Goal: Complete application form: Complete application form

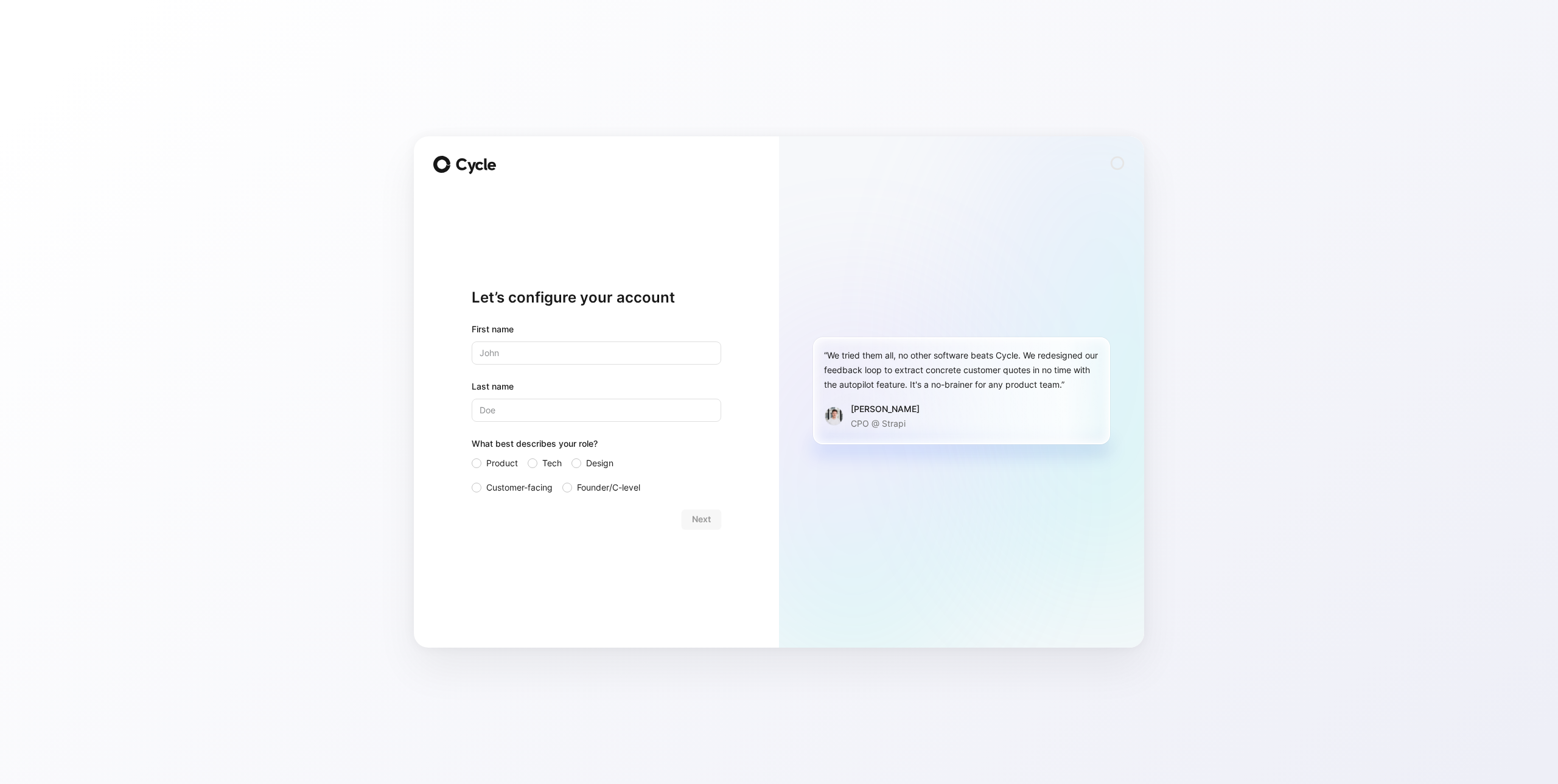
click at [635, 351] on input "text" at bounding box center [596, 352] width 249 height 23
type input "[PERSON_NAME]"
click at [700, 520] on div "Next" at bounding box center [596, 518] width 249 height 19
click at [581, 462] on label "Design" at bounding box center [602, 463] width 61 height 15
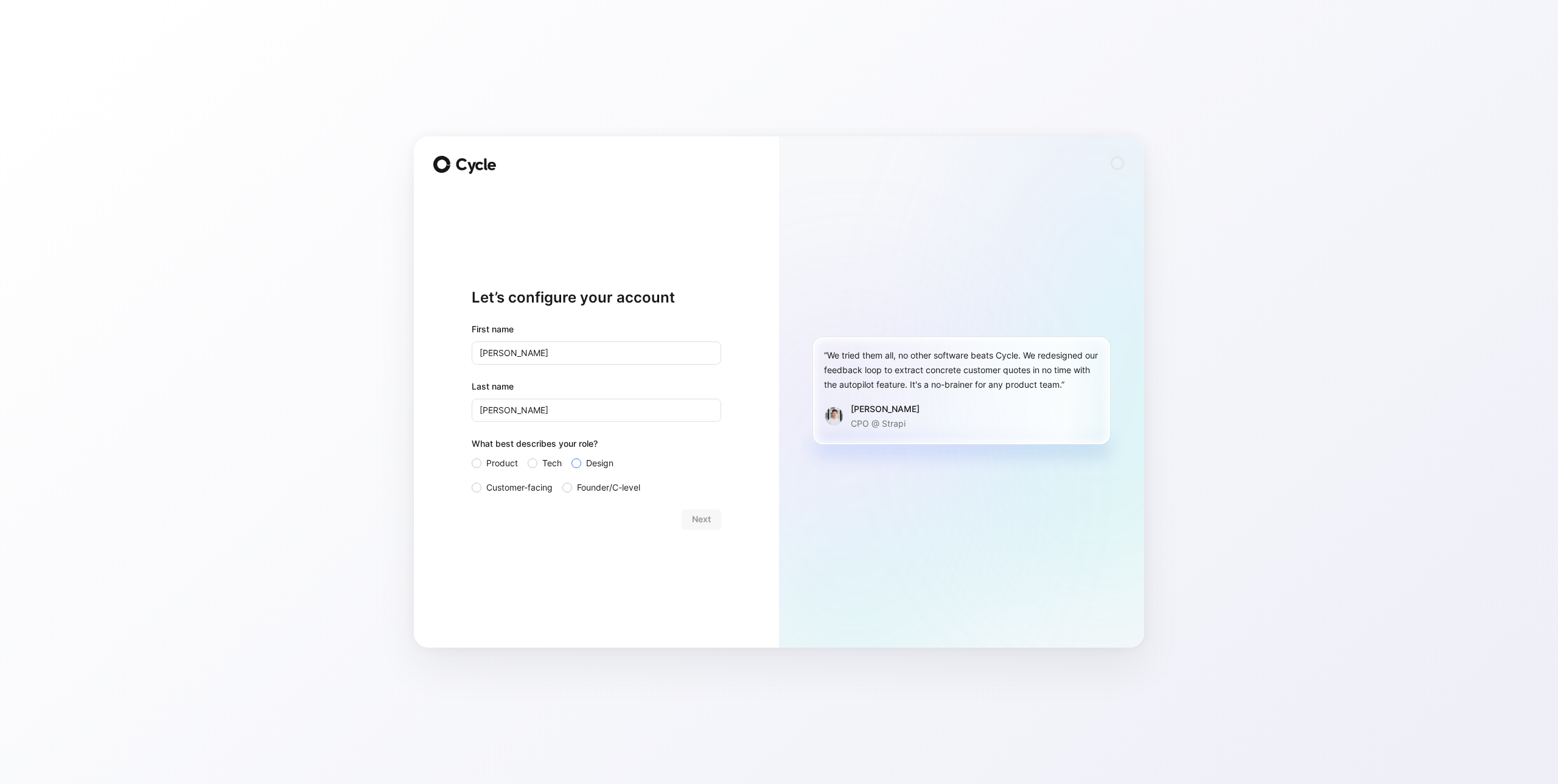
click at [572, 456] on input "Design" at bounding box center [572, 456] width 0 height 0
click at [694, 516] on span "Next" at bounding box center [701, 519] width 19 height 15
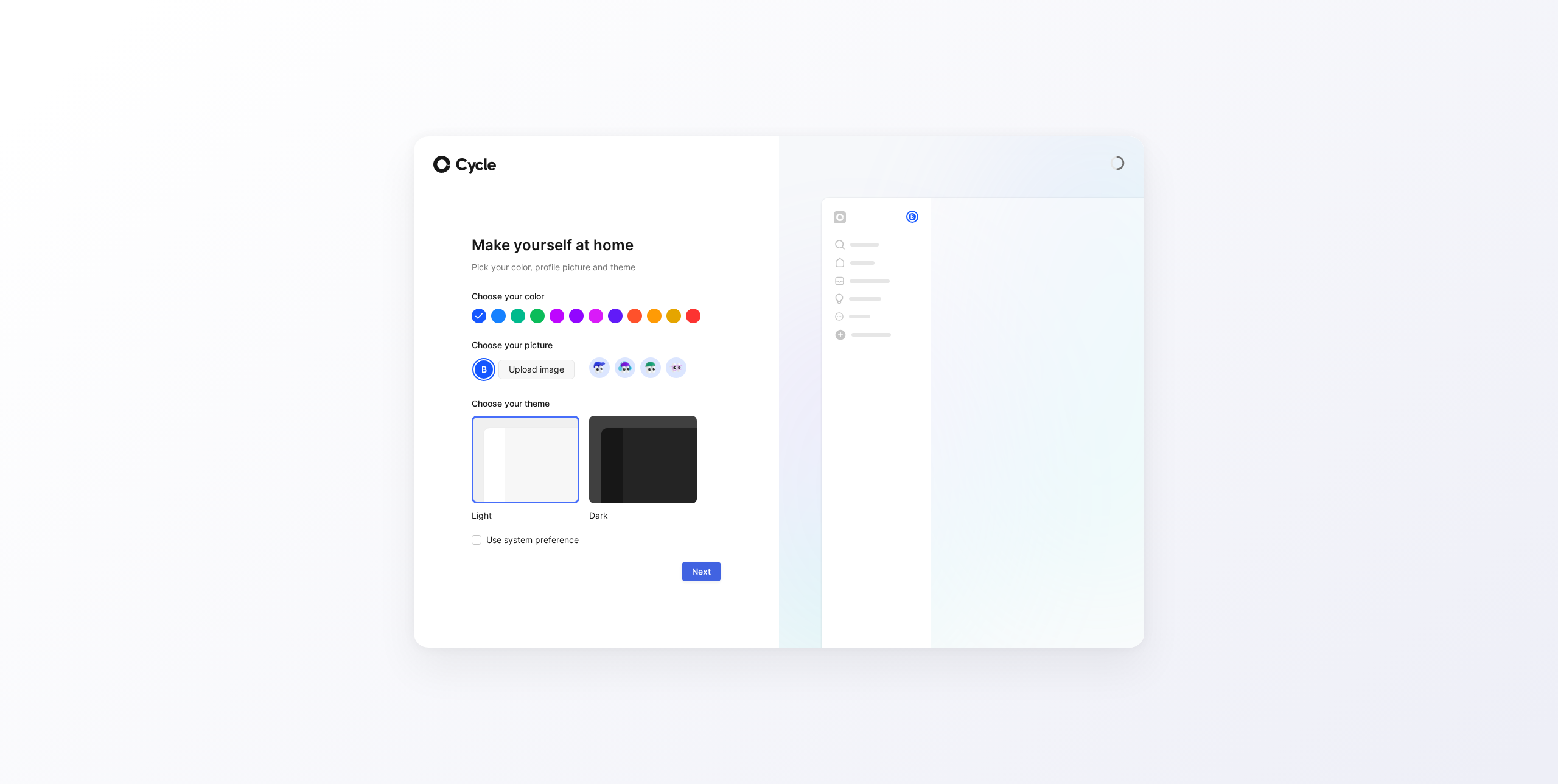
click at [703, 568] on span "Next" at bounding box center [701, 572] width 19 height 15
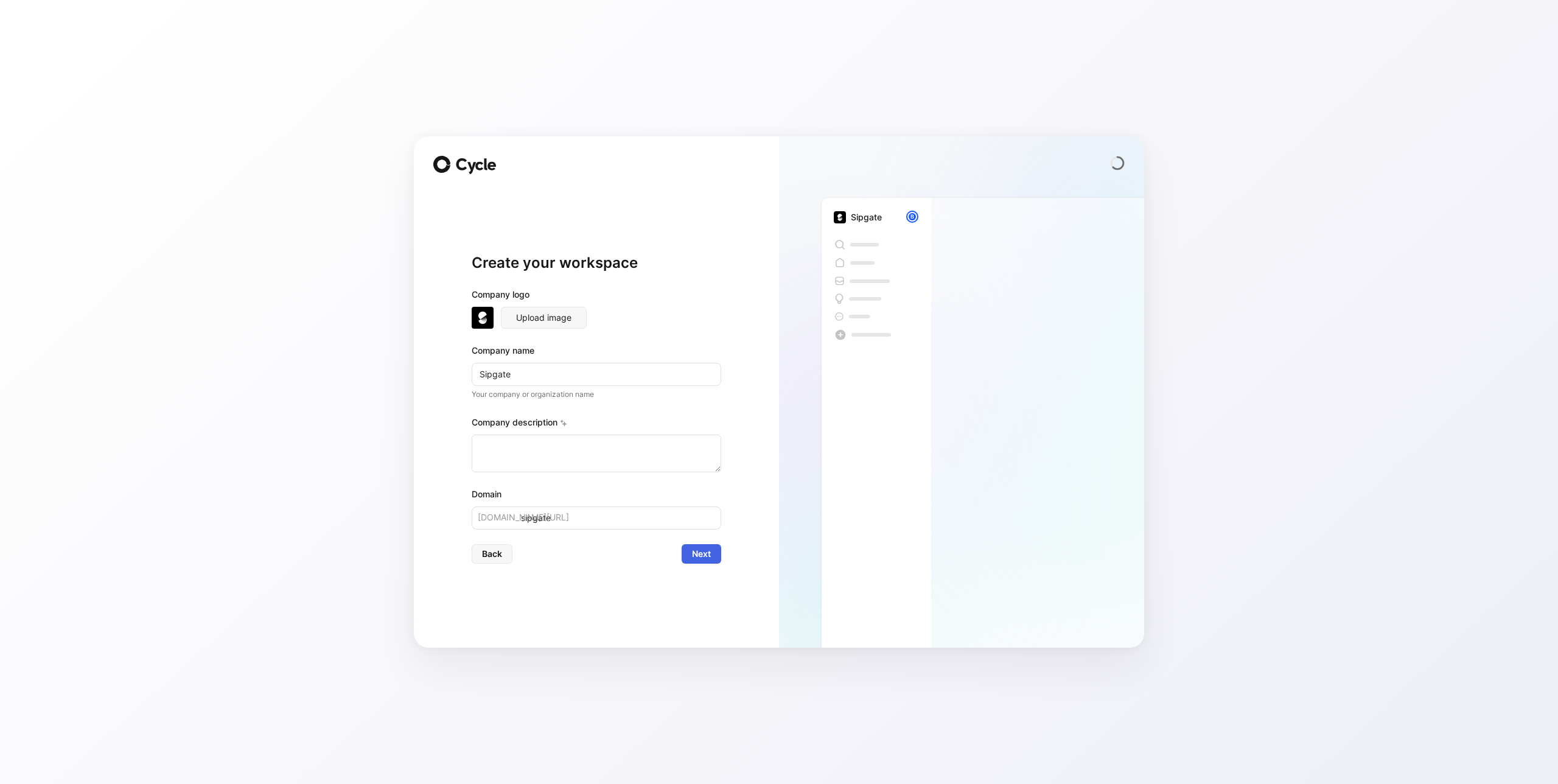
click at [703, 553] on span "Next" at bounding box center [701, 554] width 19 height 15
click at [704, 550] on span "Next" at bounding box center [701, 554] width 19 height 15
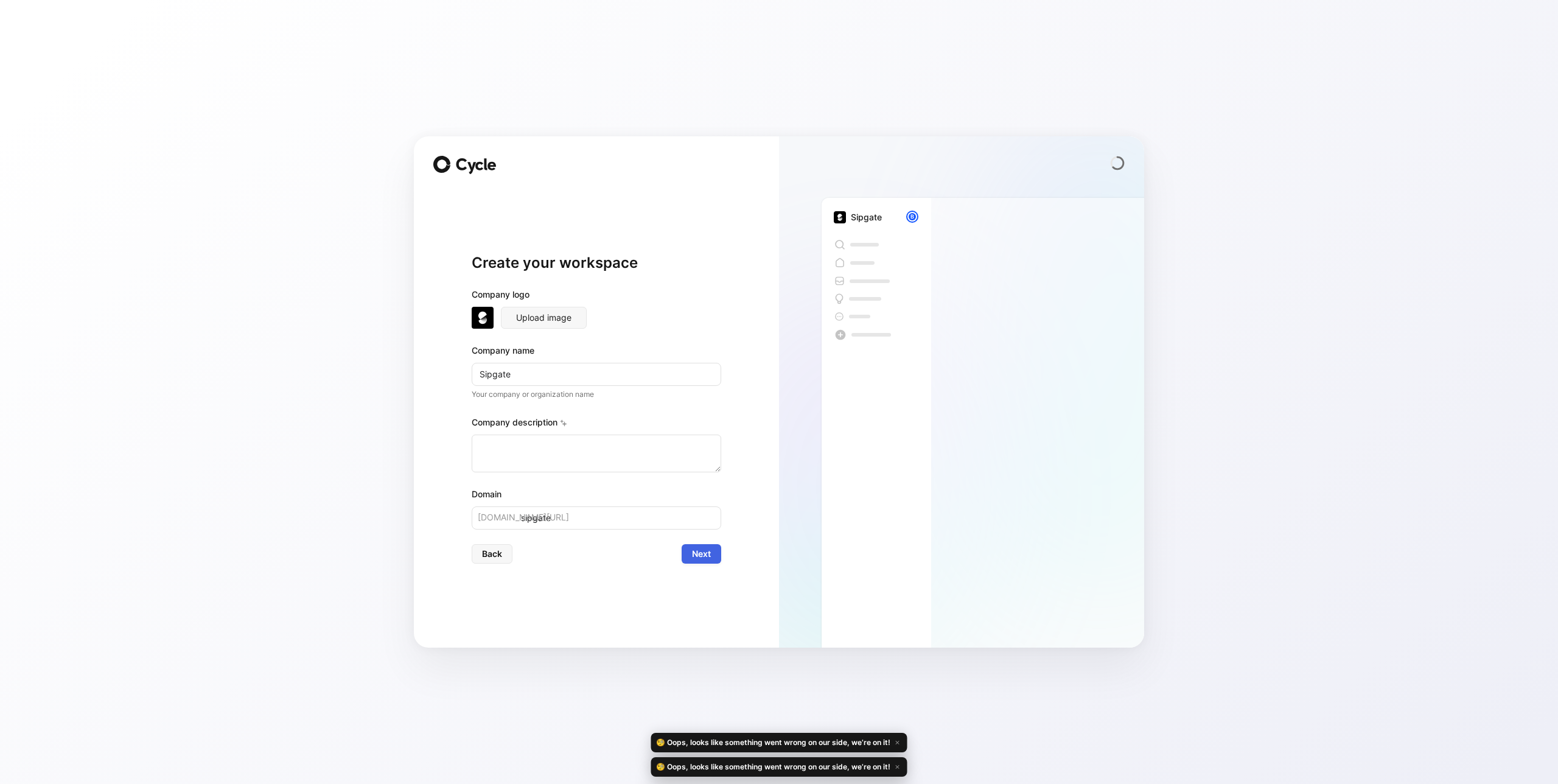
click at [710, 551] on span "Next" at bounding box center [701, 554] width 19 height 15
click at [707, 744] on div "🧐 Oops, looks like something went wrong on our side, we’re on it!" at bounding box center [779, 742] width 256 height 19
click at [534, 457] on textarea at bounding box center [596, 453] width 249 height 38
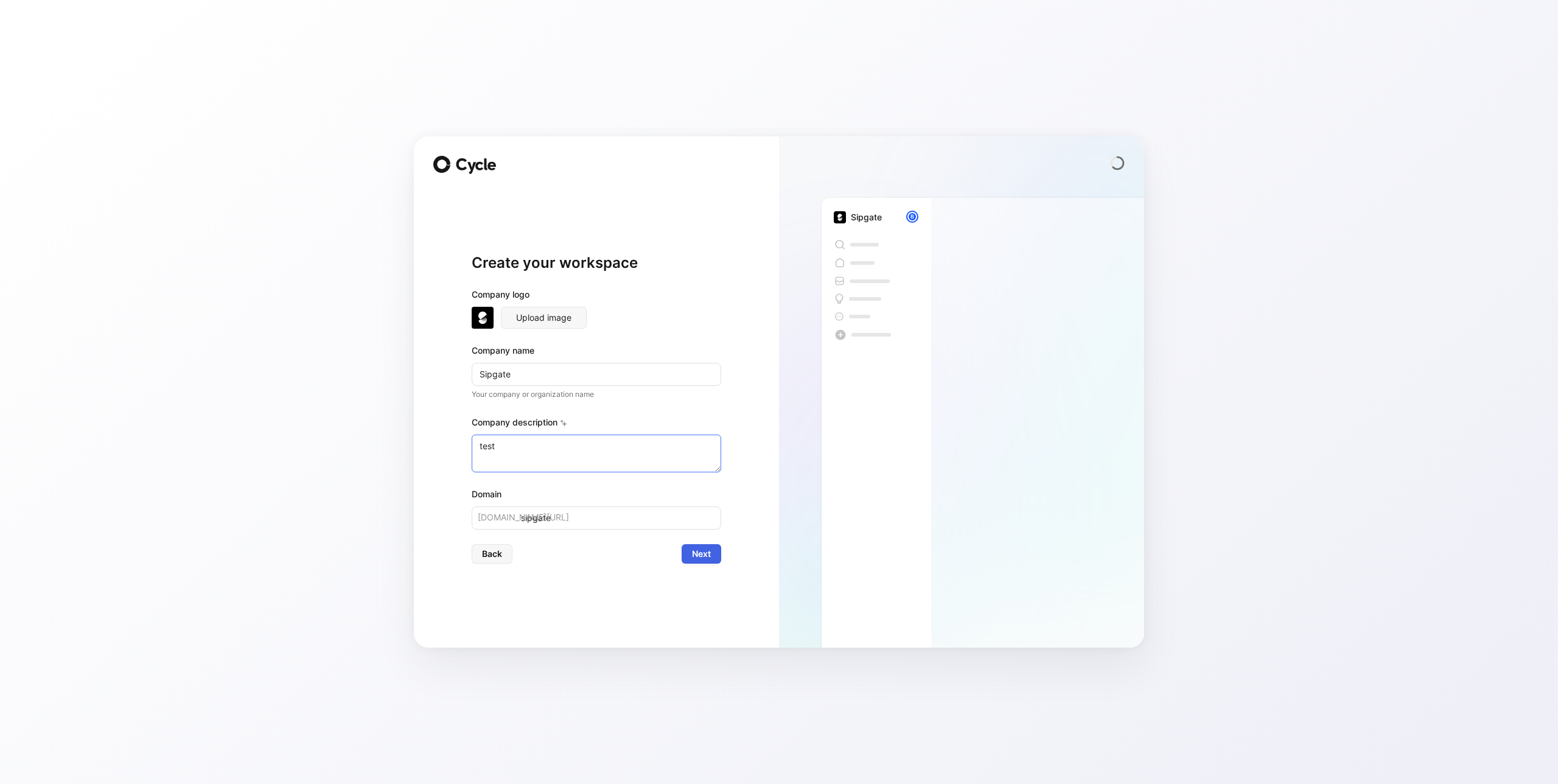
type textarea "test"
click at [707, 560] on span "Next" at bounding box center [701, 554] width 19 height 15
